Goal: Information Seeking & Learning: Learn about a topic

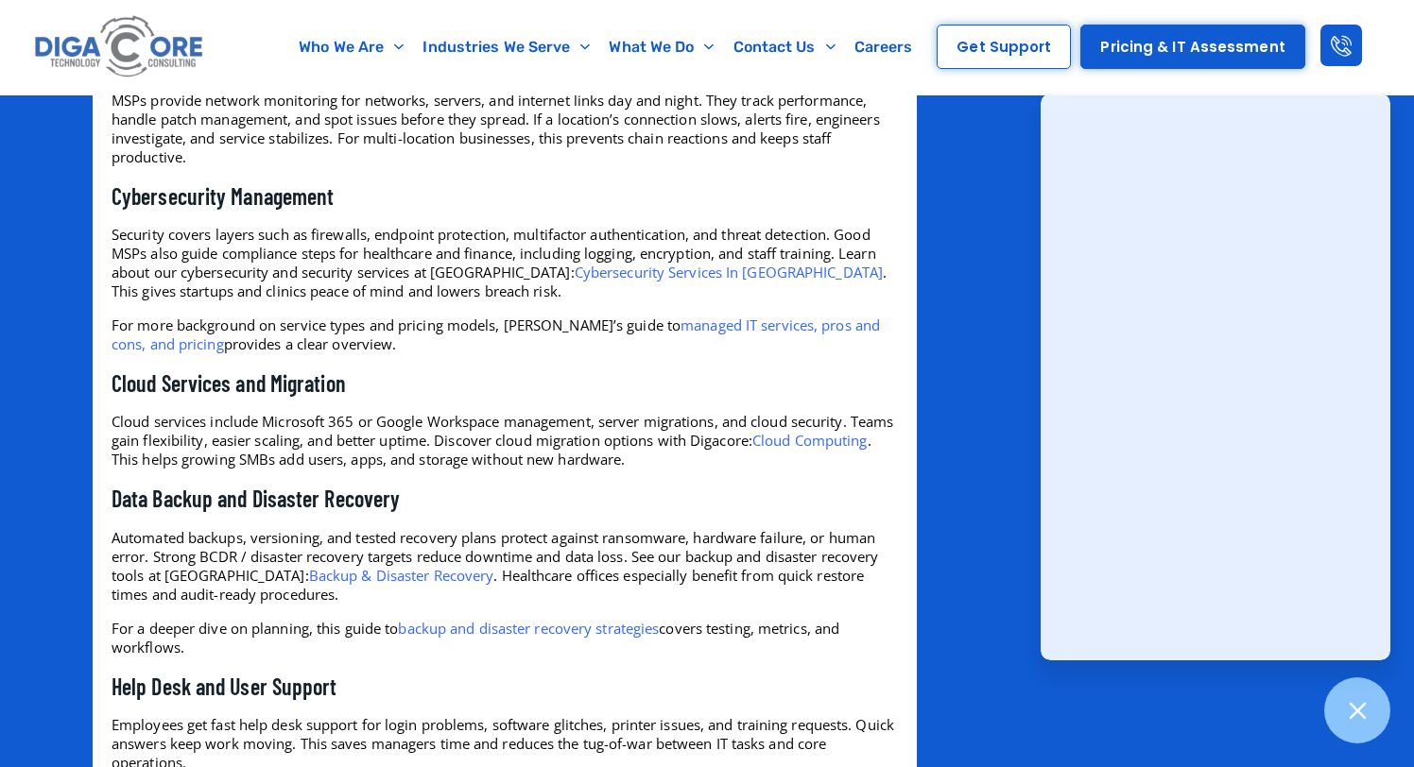
scroll to position [2175, 0]
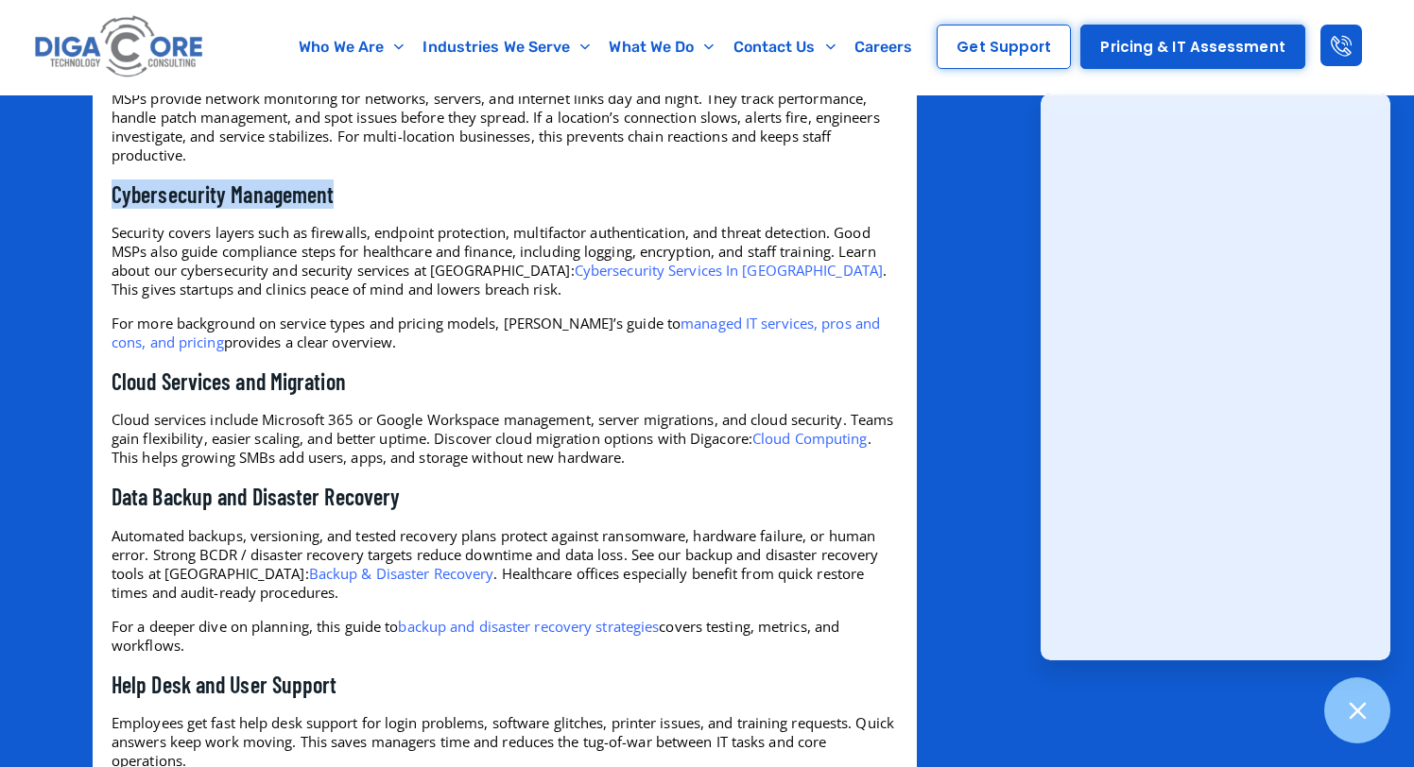
drag, startPoint x: 110, startPoint y: 195, endPoint x: 421, endPoint y: 195, distance: 311.9
click at [421, 195] on div "Tired of reactive IT fixes disrupting business? Many small teams, especially in…" at bounding box center [504, 772] width 805 height 4709
click at [421, 195] on h3 "Cybersecurity Management" at bounding box center [505, 194] width 786 height 29
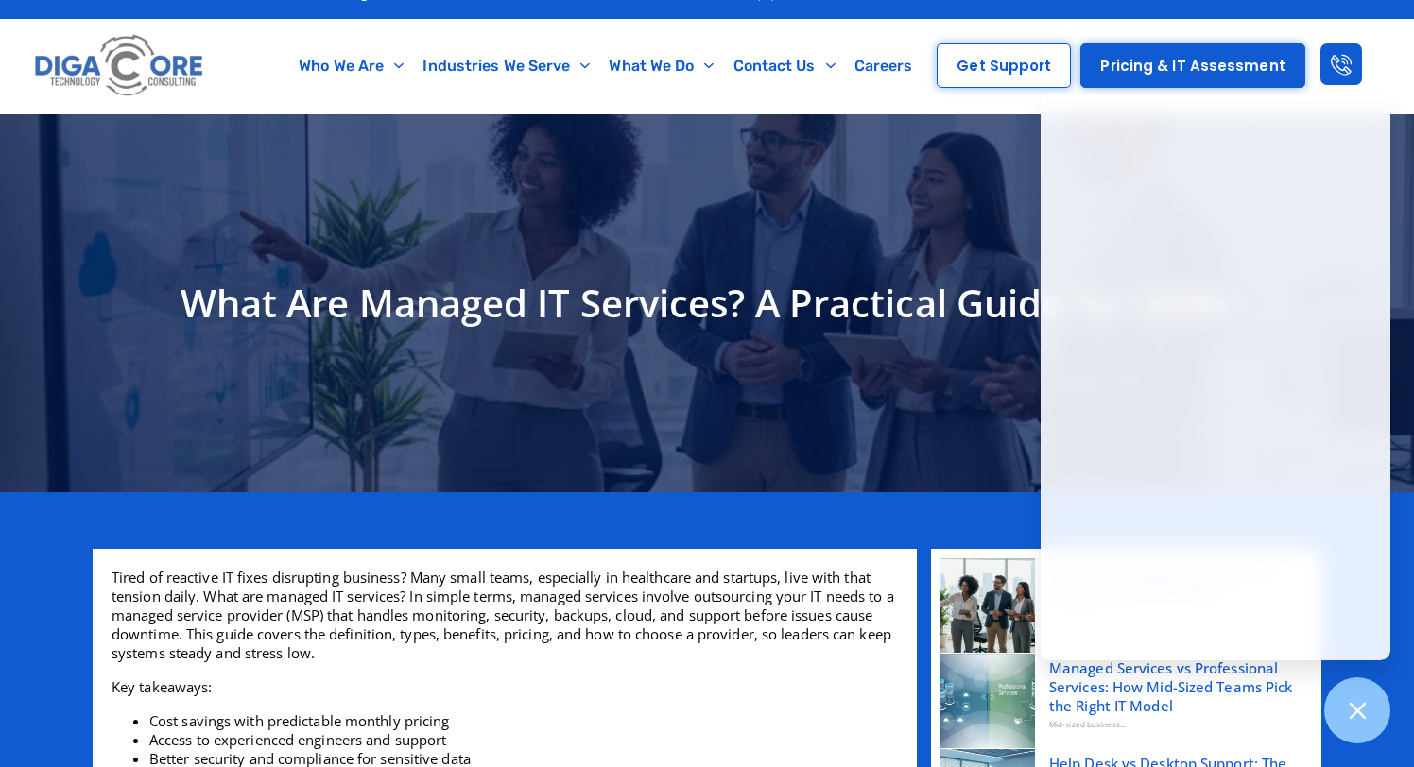
scroll to position [0, 0]
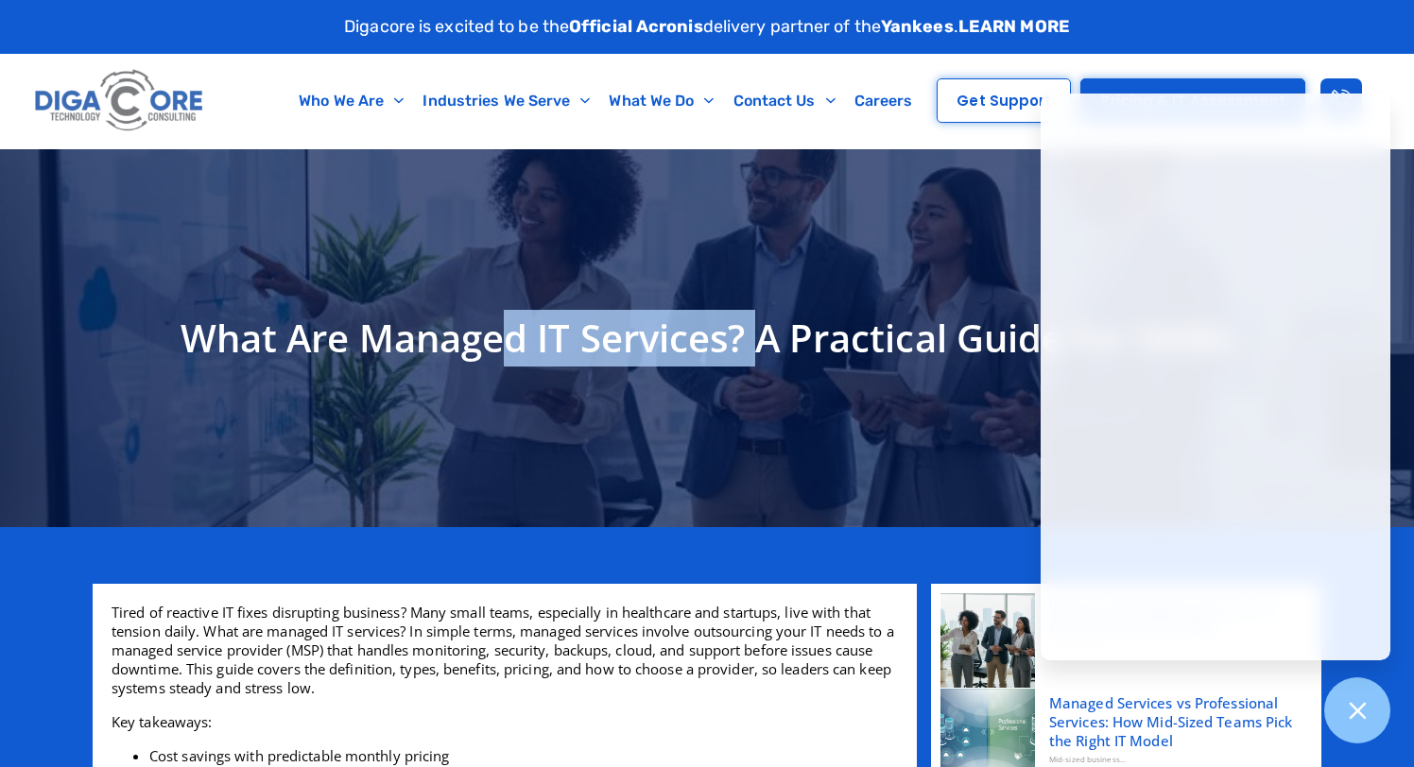
drag, startPoint x: 766, startPoint y: 334, endPoint x: 412, endPoint y: 358, distance: 355.2
click at [452, 335] on h1 "What Are Managed IT Services? A Practical Guide for SMBs" at bounding box center [707, 338] width 1210 height 57
click at [412, 358] on h1 "What Are Managed IT Services? A Practical Guide for SMBs" at bounding box center [707, 338] width 1210 height 57
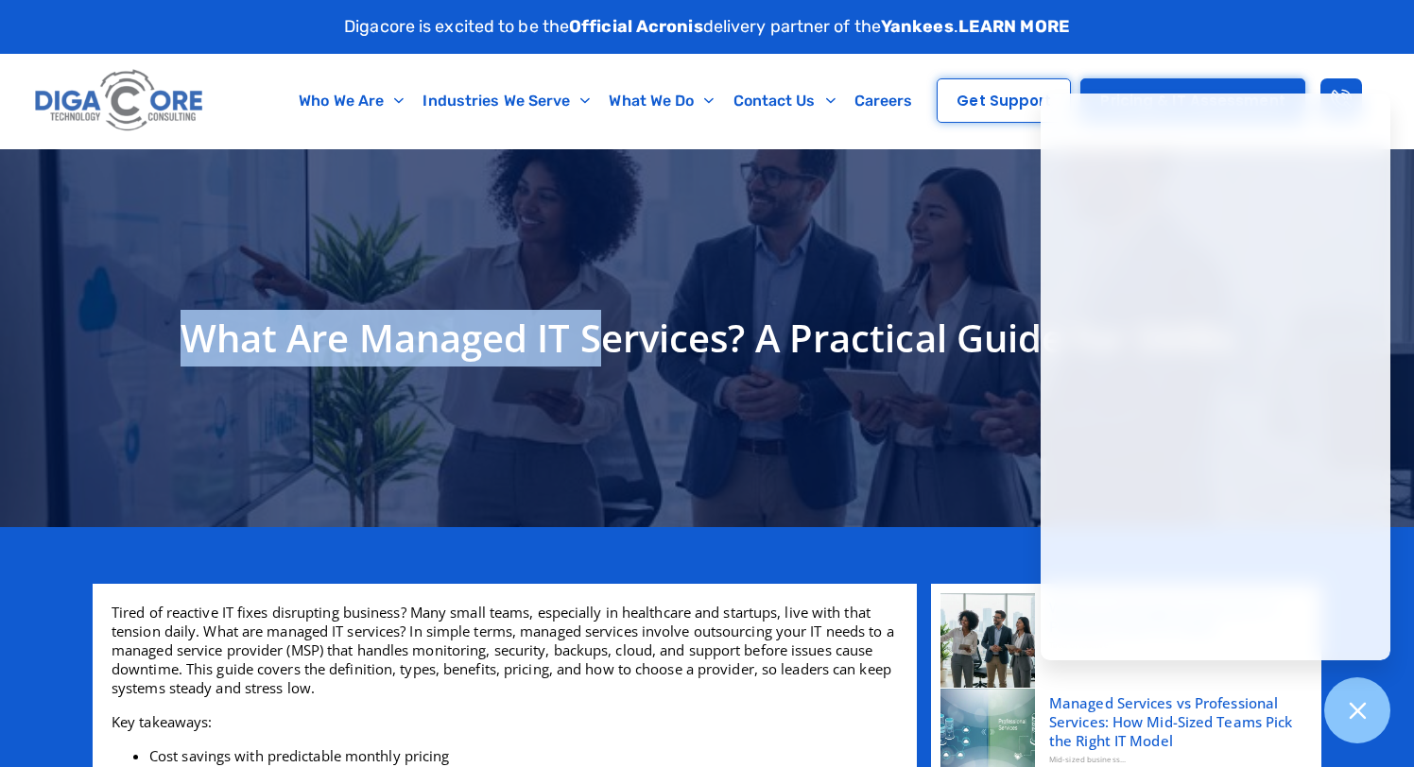
drag, startPoint x: 161, startPoint y: 343, endPoint x: 608, endPoint y: 341, distance: 447.0
click at [605, 341] on h1 "What Are Managed IT Services? A Practical Guide for SMBs" at bounding box center [707, 338] width 1210 height 57
click at [654, 345] on h1 "What Are Managed IT Services? A Practical Guide for SMBs" at bounding box center [707, 338] width 1210 height 57
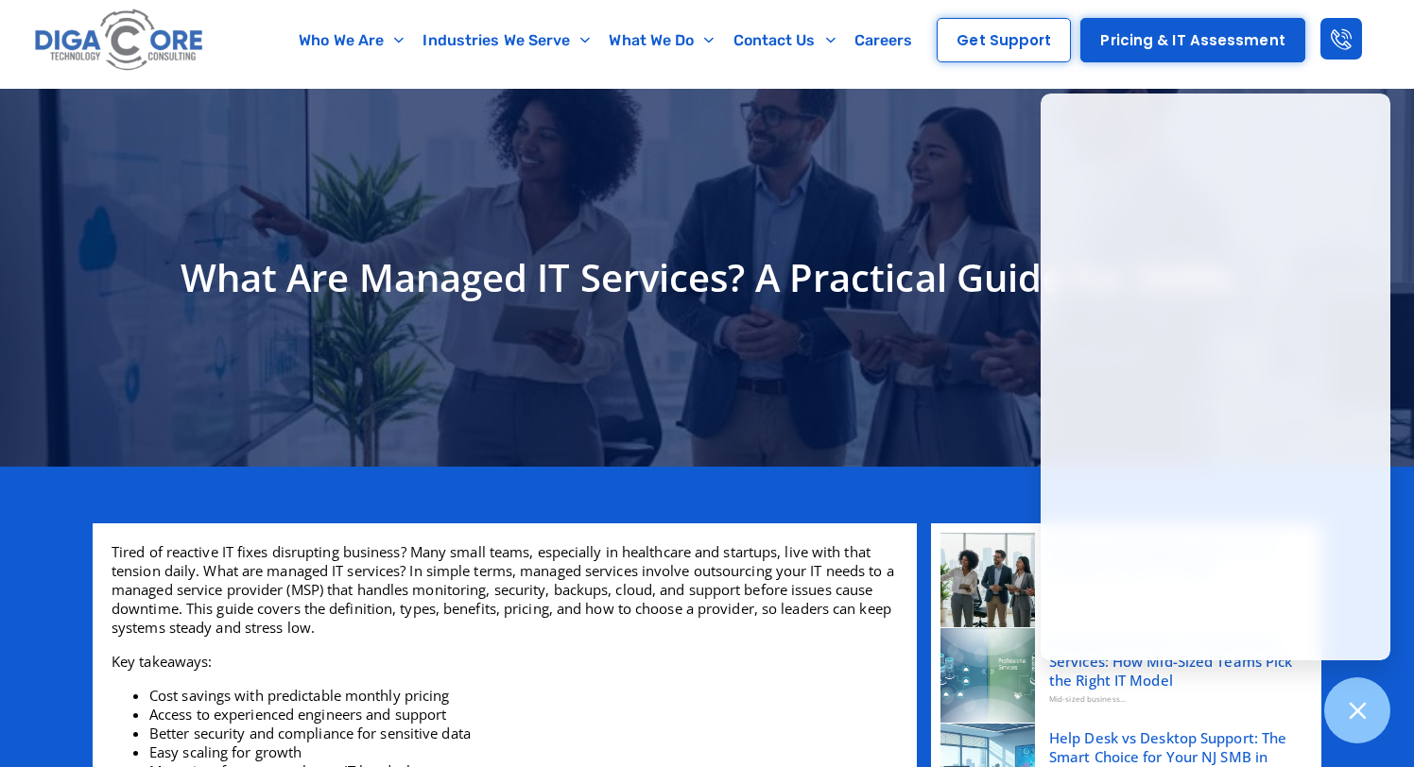
scroll to position [78, 0]
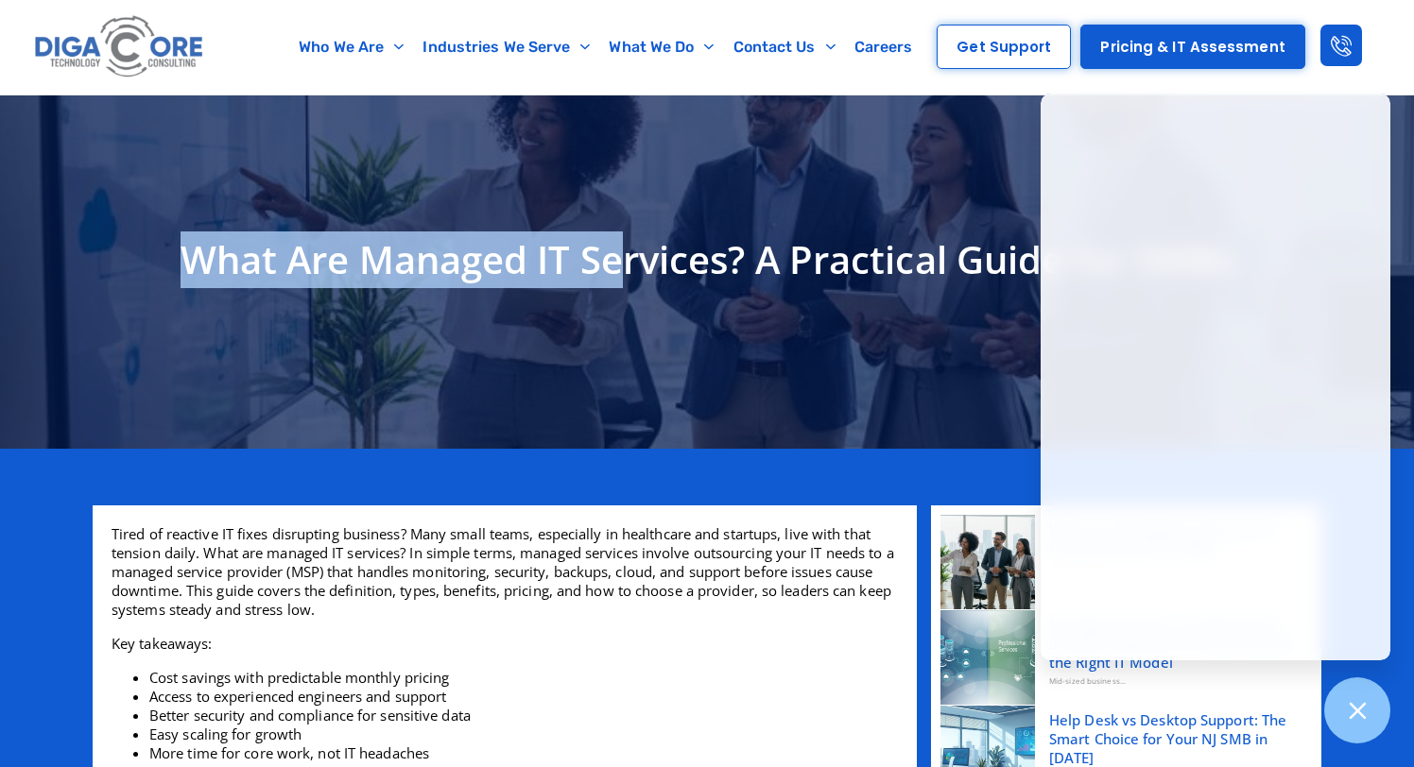
drag, startPoint x: 184, startPoint y: 269, endPoint x: 642, endPoint y: 252, distance: 457.7
click at [638, 252] on h1 "What Are Managed IT Services? A Practical Guide for SMBs" at bounding box center [707, 260] width 1210 height 57
click at [642, 252] on h1 "What Are Managed IT Services? A Practical Guide for SMBs" at bounding box center [707, 260] width 1210 height 57
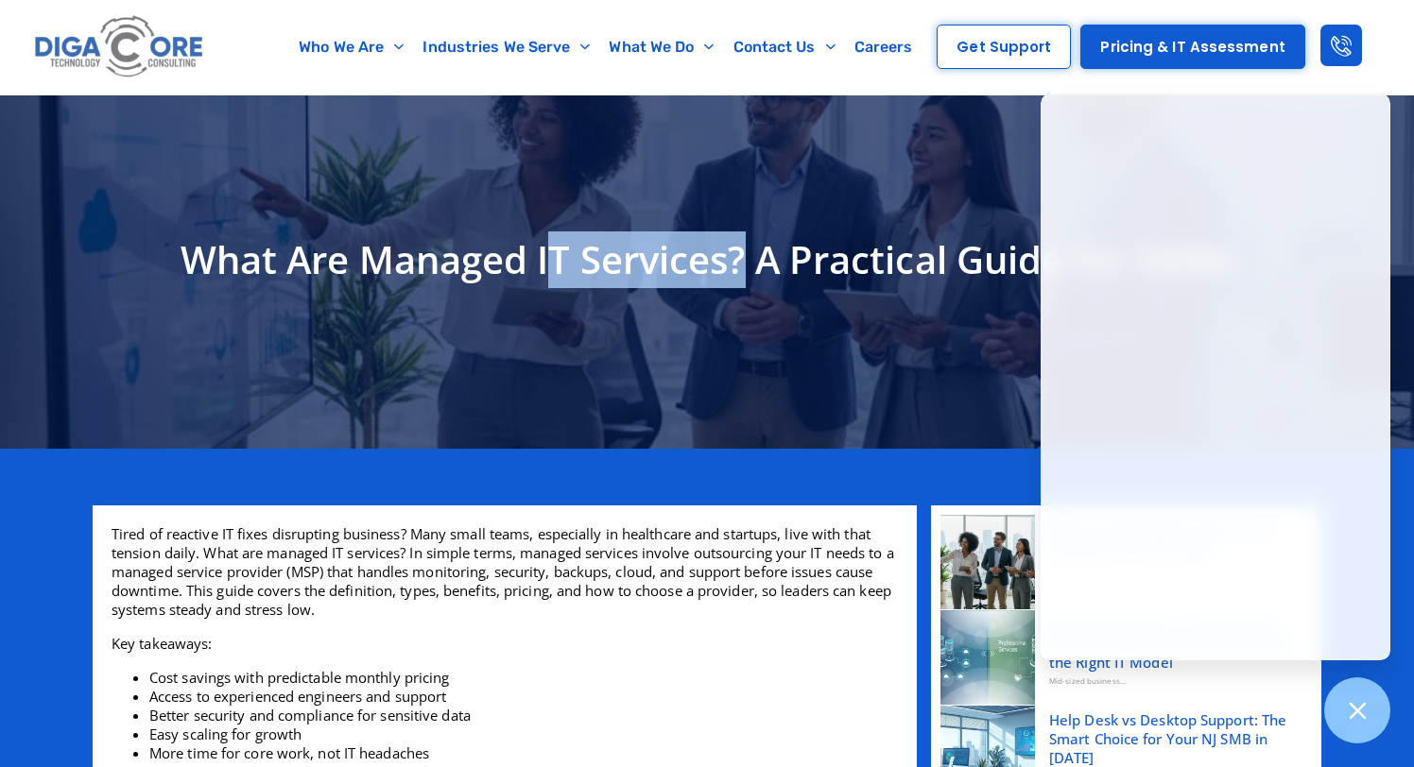
drag, startPoint x: 736, startPoint y: 266, endPoint x: 556, endPoint y: 252, distance: 181.1
click at [556, 252] on h1 "What Are Managed IT Services? A Practical Guide for SMBs" at bounding box center [707, 260] width 1210 height 57
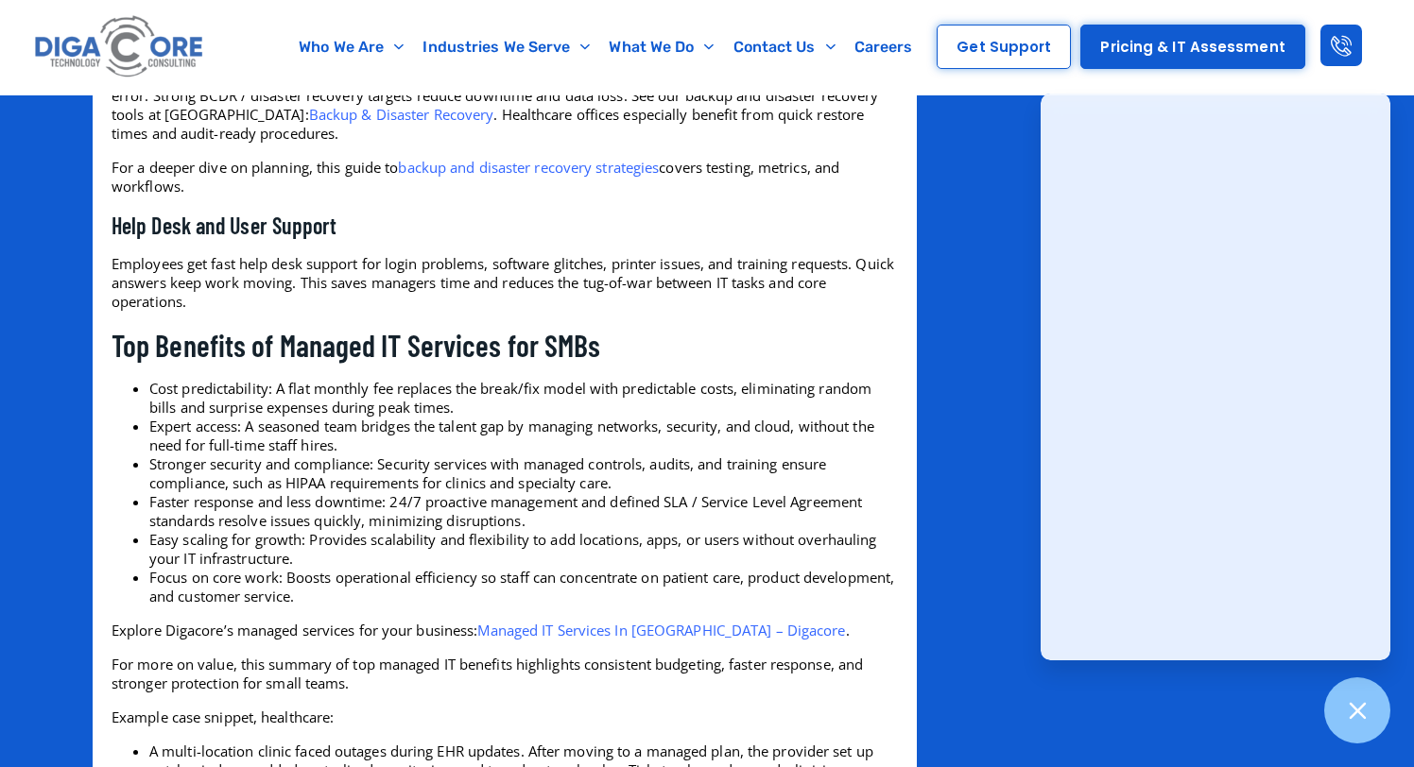
scroll to position [2655, 0]
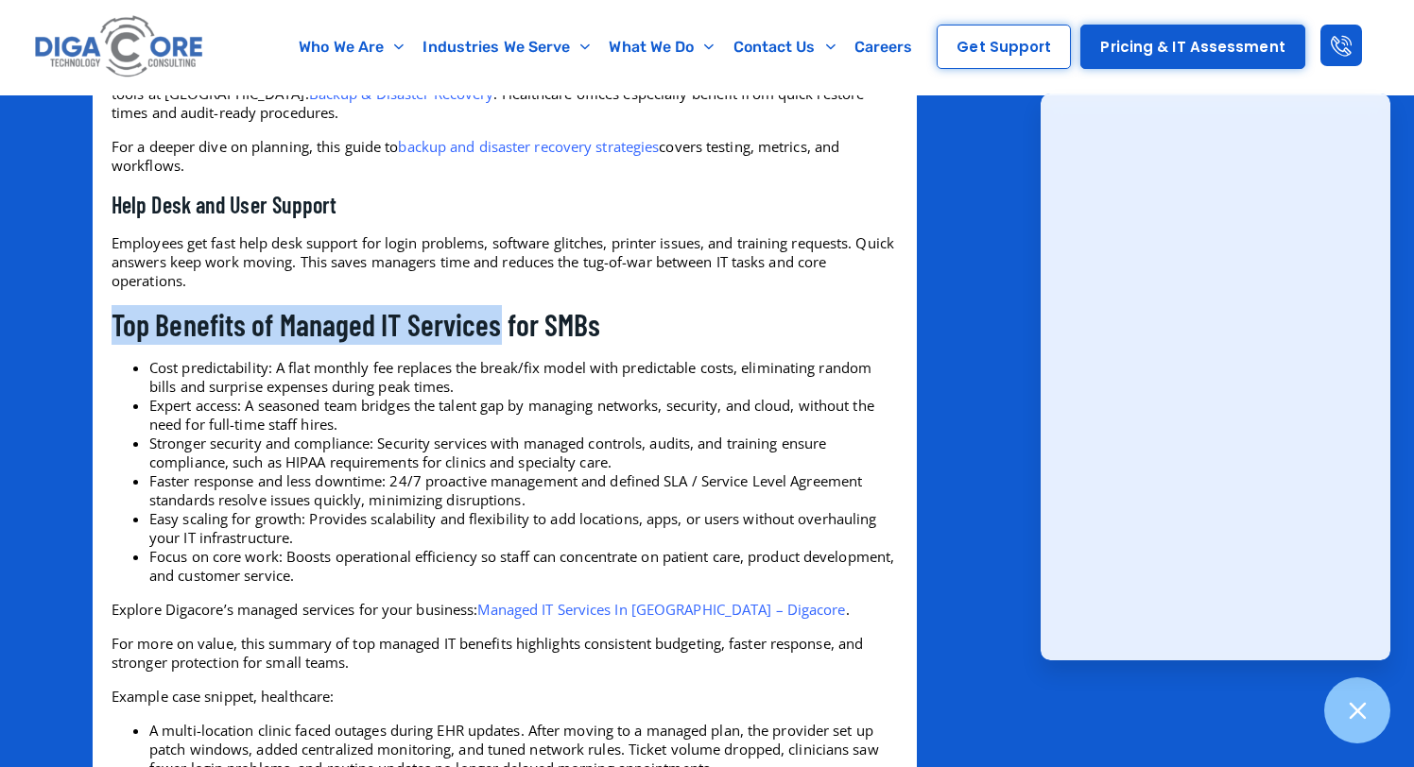
drag, startPoint x: 104, startPoint y: 335, endPoint x: 532, endPoint y: 335, distance: 428.1
click at [531, 335] on div "Tired of reactive IT fixes disrupting business? Many small teams, especially in…" at bounding box center [504, 292] width 805 height 4709
click at [532, 335] on h2 "Top Benefits of Managed IT Services for SMBs" at bounding box center [505, 325] width 786 height 40
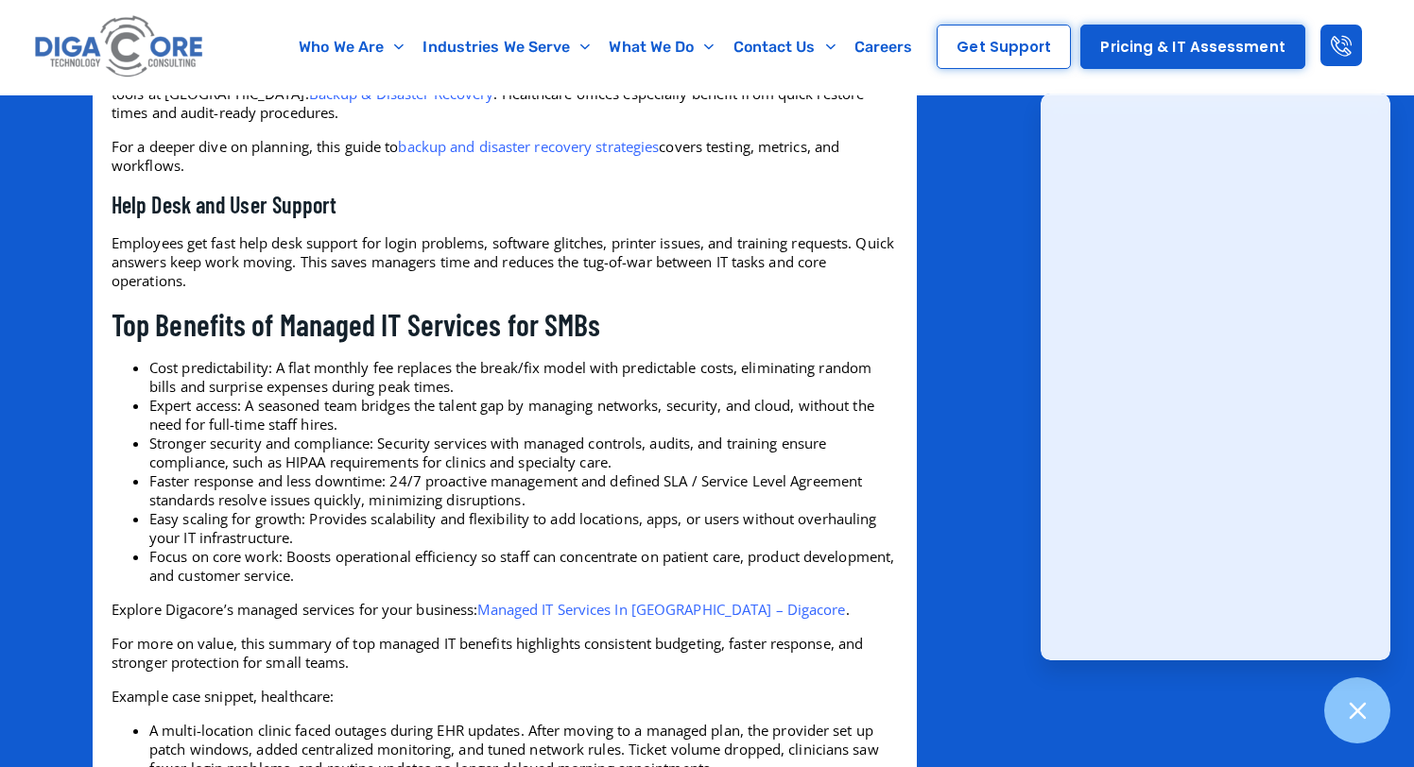
drag, startPoint x: 604, startPoint y: 335, endPoint x: 109, endPoint y: 351, distance: 495.4
click at [109, 351] on div "Tired of reactive IT fixes disrupting business? Many small teams, especially in…" at bounding box center [504, 292] width 805 height 4709
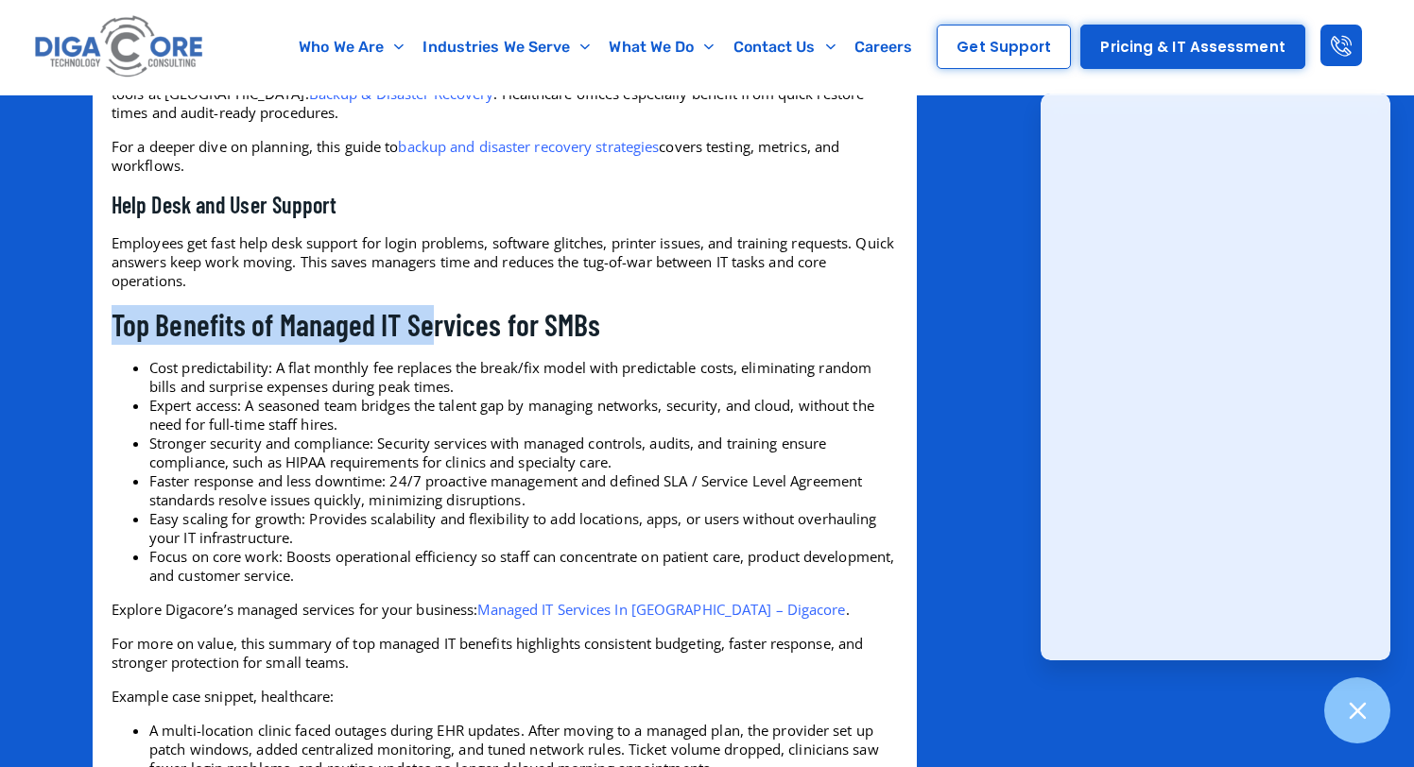
drag, startPoint x: 109, startPoint y: 324, endPoint x: 446, endPoint y: 324, distance: 337.4
click at [443, 324] on div "Tired of reactive IT fixes disrupting business? Many small teams, especially in…" at bounding box center [504, 292] width 805 height 4709
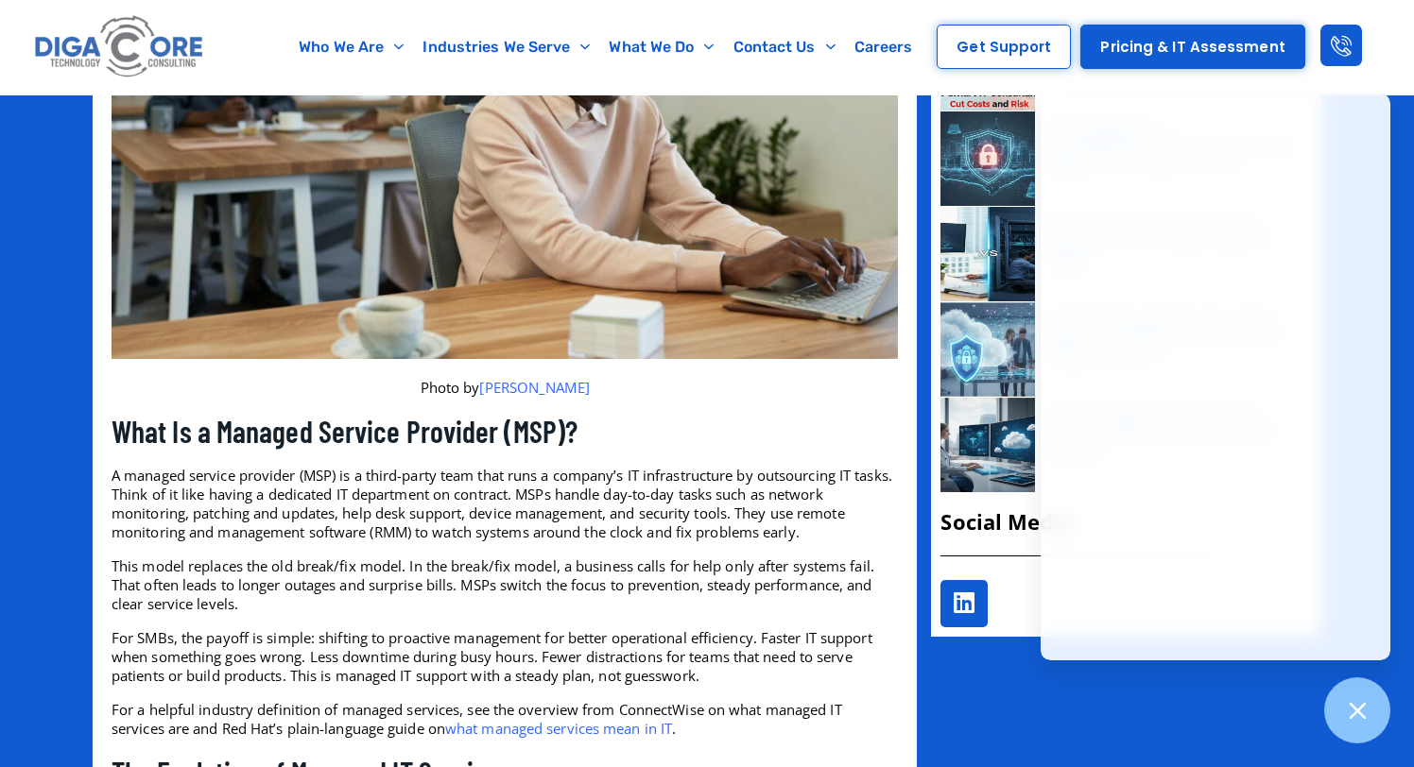
scroll to position [1050, 0]
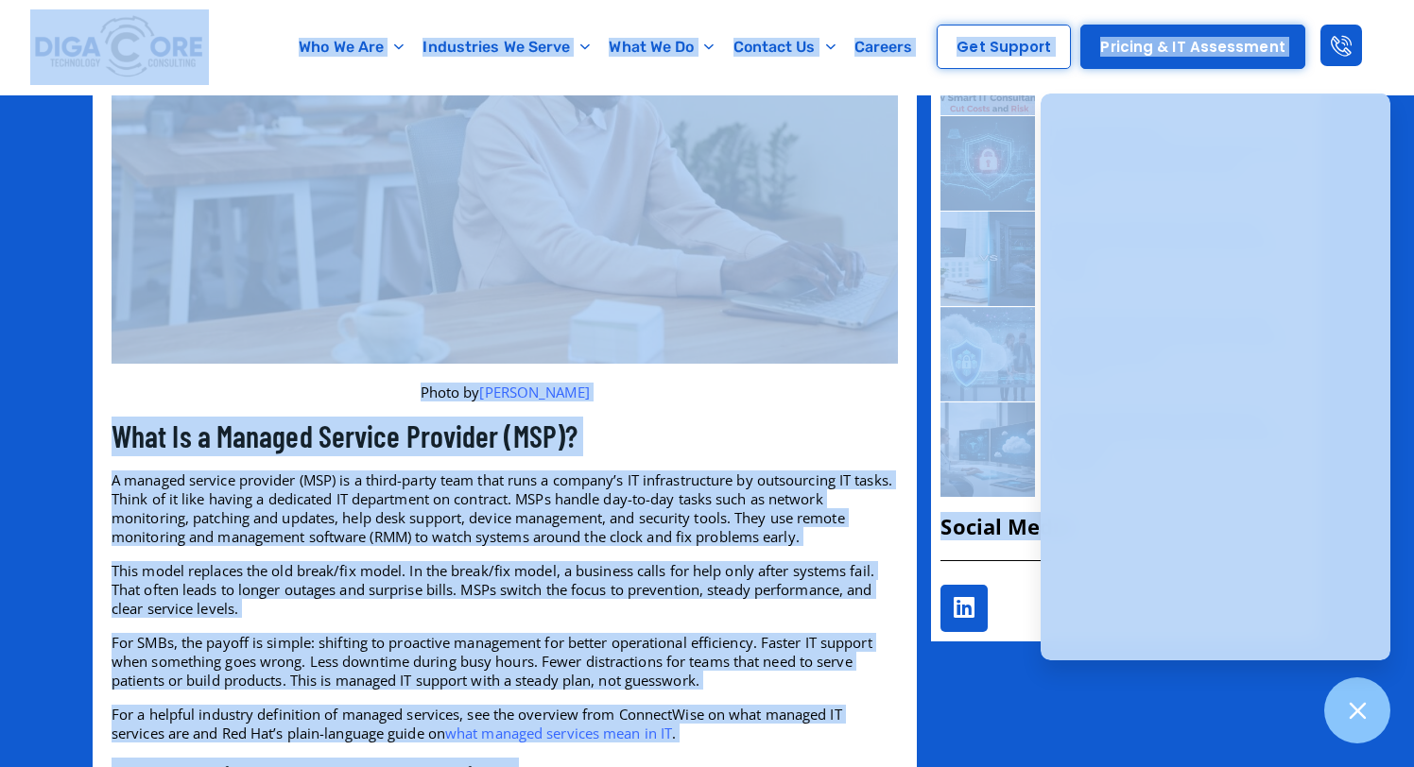
copy body "Skip to content Digacore is excited to be the Official Acronis delivery partner…"
click at [1366, 728] on div at bounding box center [1357, 711] width 69 height 69
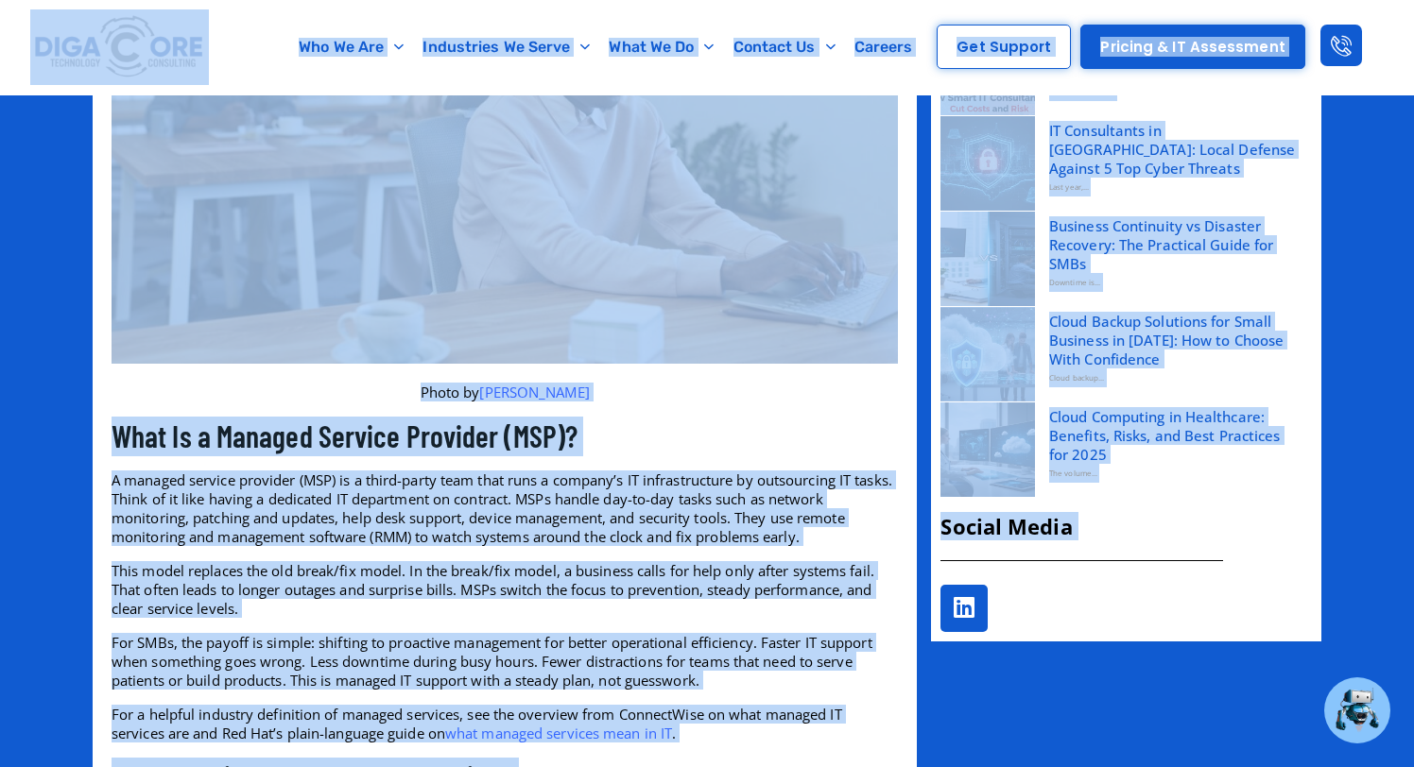
copy body "Skip to content Digacore is excited to be the Official Acronis delivery partner…"
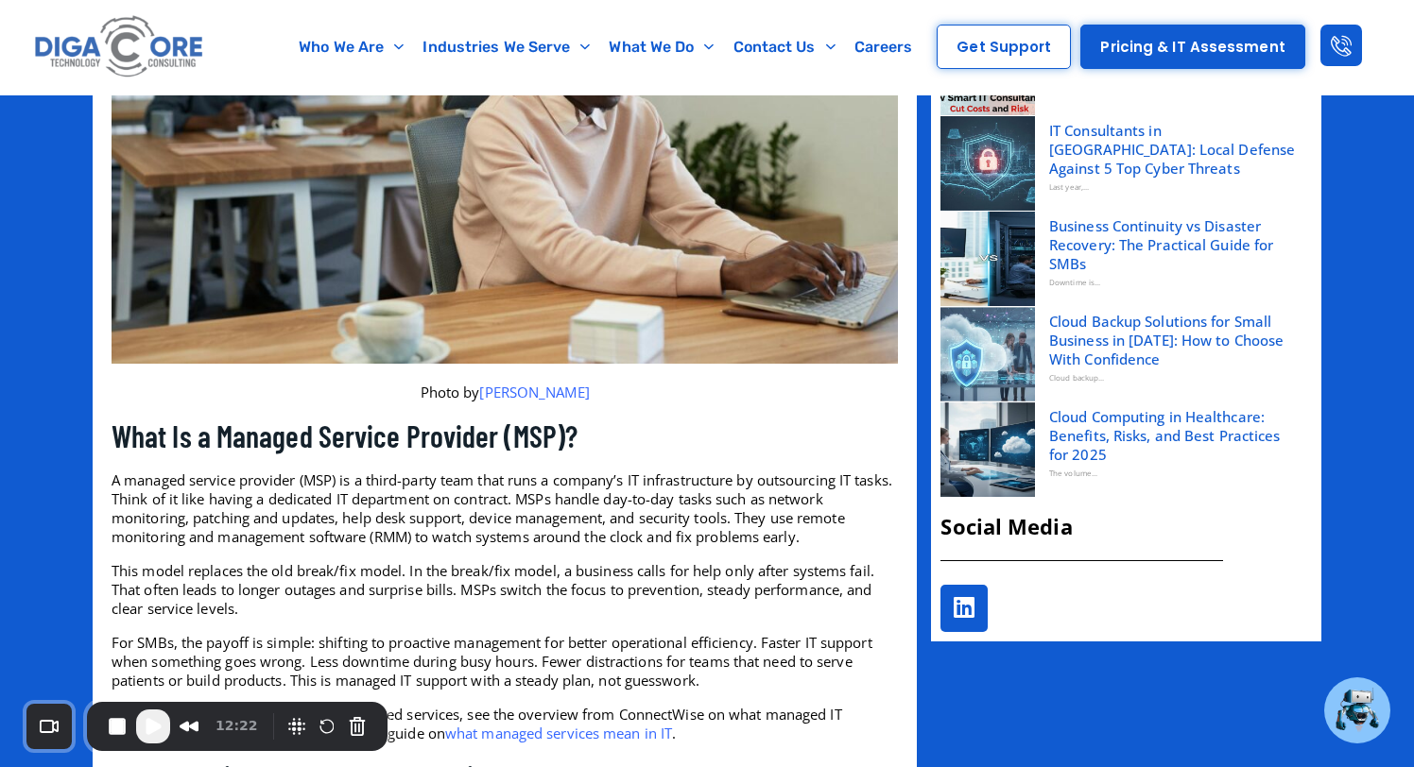
scroll to position [0, 0]
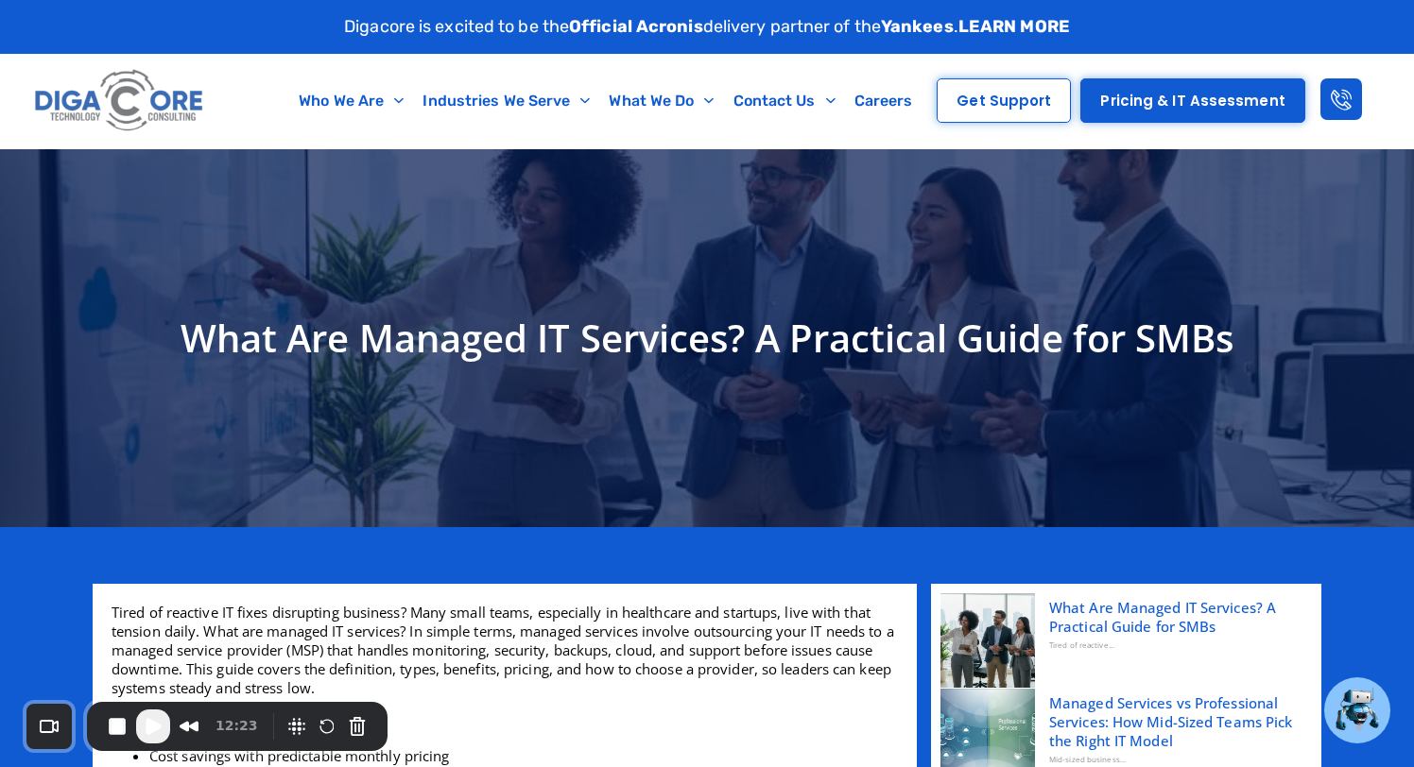
click at [146, 112] on img at bounding box center [119, 101] width 179 height 76
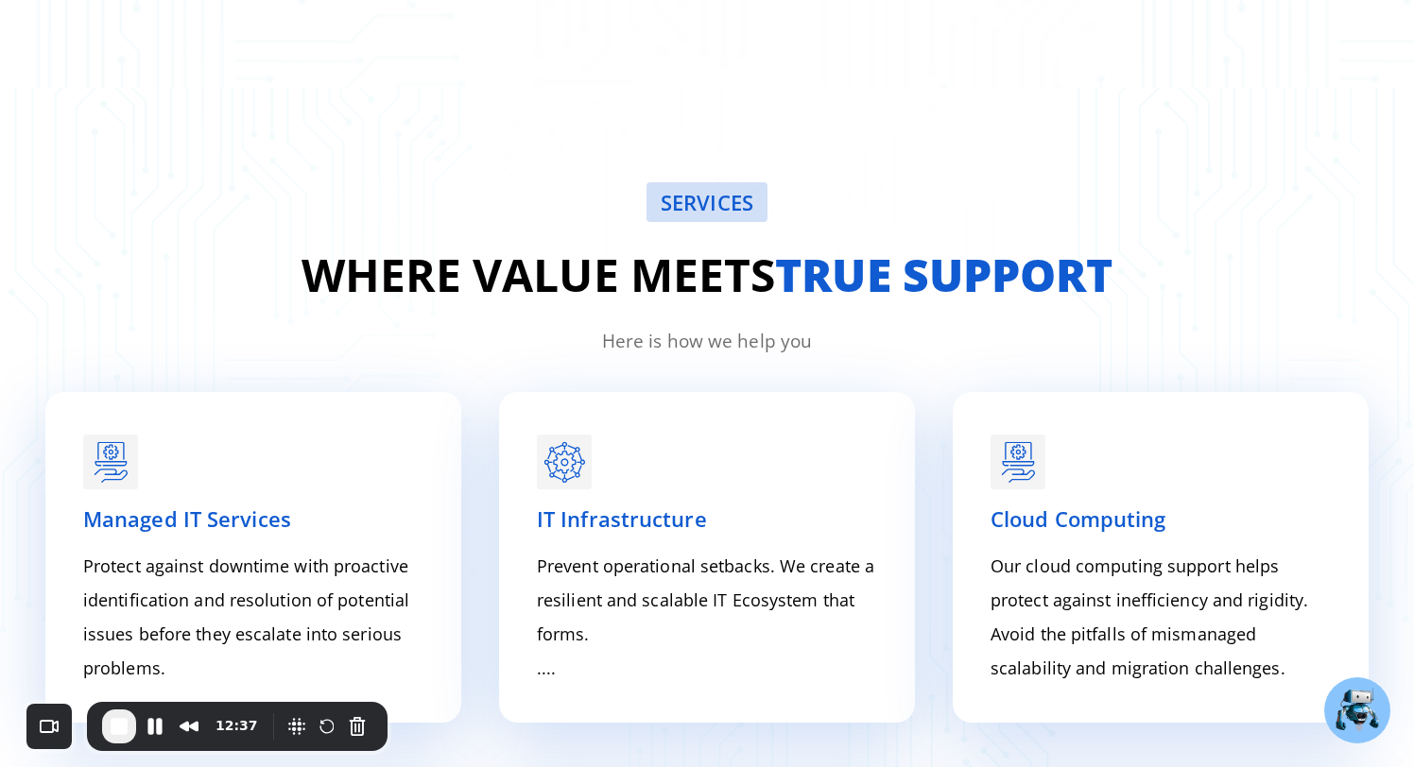
scroll to position [2206, 0]
